Goal: Find specific page/section: Find specific page/section

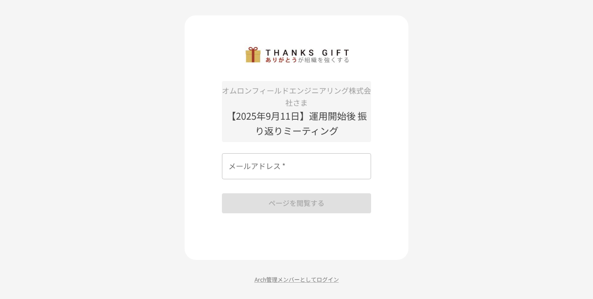
click at [307, 168] on input "メールアドレス   *" at bounding box center [296, 166] width 149 height 26
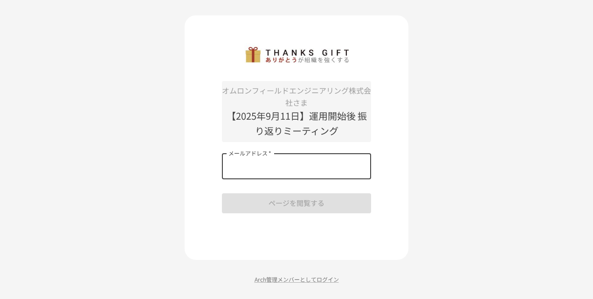
type input "**********"
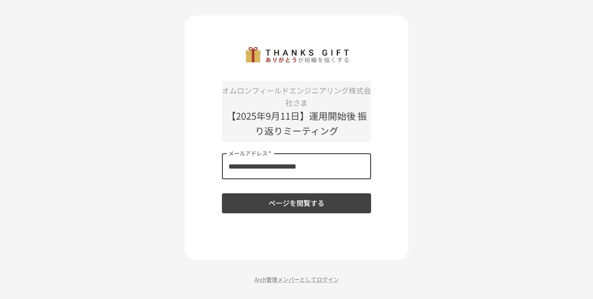
click at [314, 204] on button "ページを閲覧する" at bounding box center [296, 204] width 149 height 20
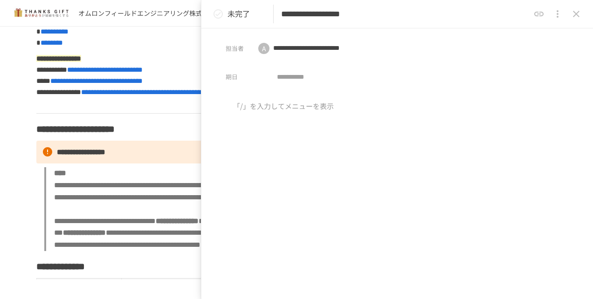
scroll to position [280, 0]
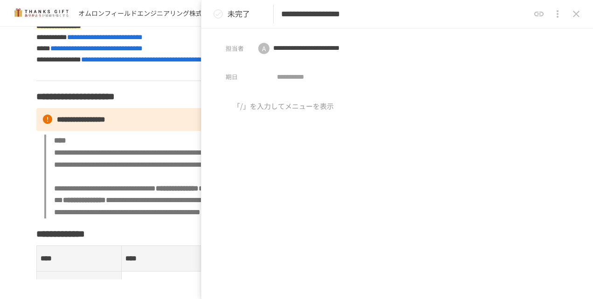
click at [576, 13] on icon "close drawer" at bounding box center [576, 13] width 11 height 11
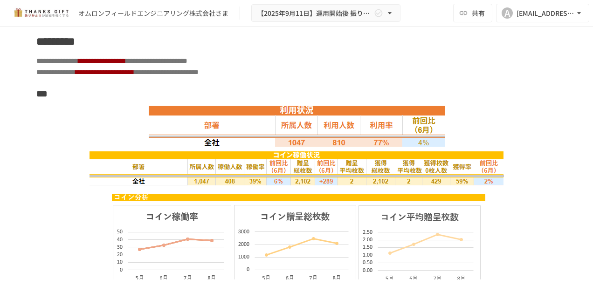
scroll to position [2938, 0]
